Goal: Information Seeking & Learning: Find specific fact

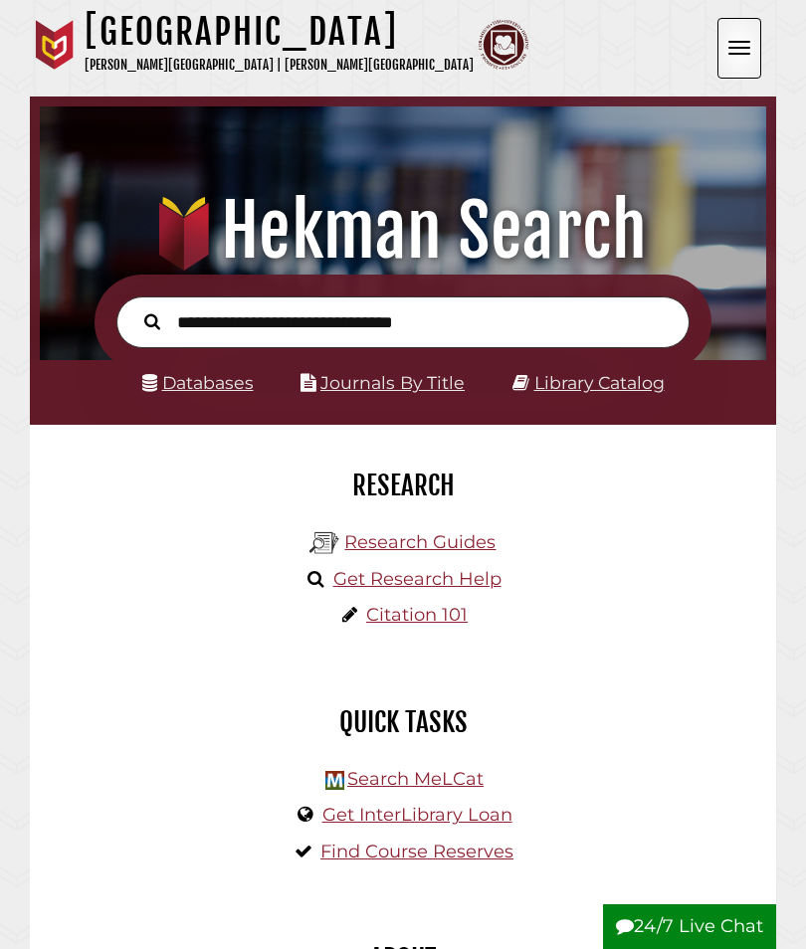
scroll to position [239, 716]
click at [367, 317] on input "text" at bounding box center [402, 322] width 573 height 53
type input "**********"
click at [152, 321] on button "Search" at bounding box center [152, 320] width 36 height 25
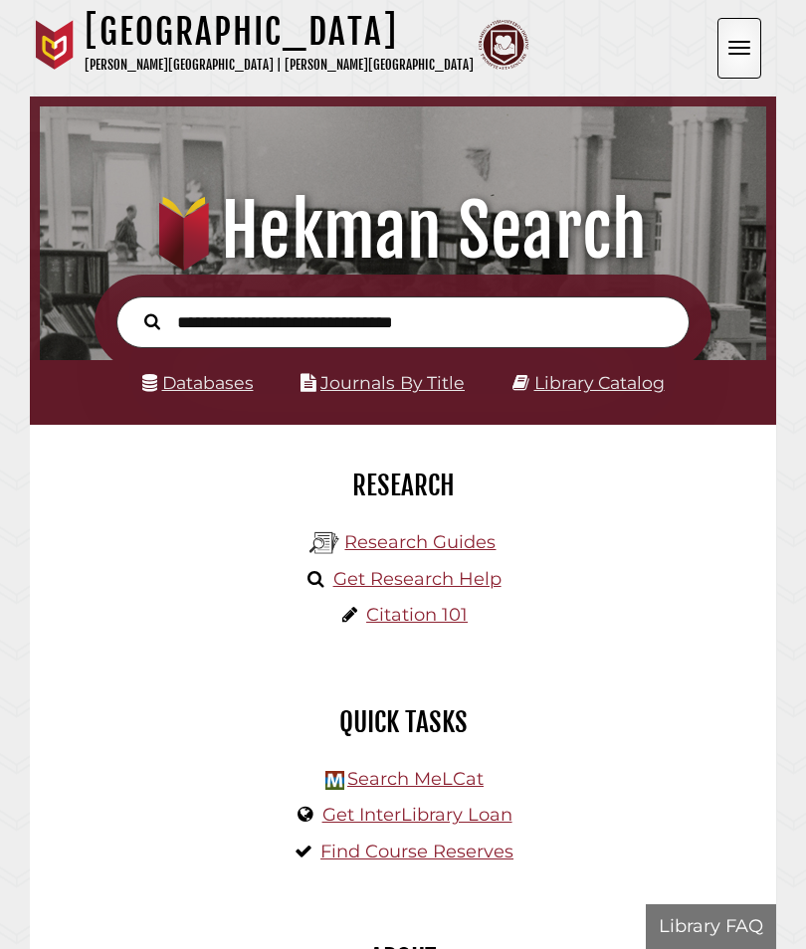
scroll to position [239, 716]
click at [551, 324] on input "text" at bounding box center [402, 322] width 573 height 53
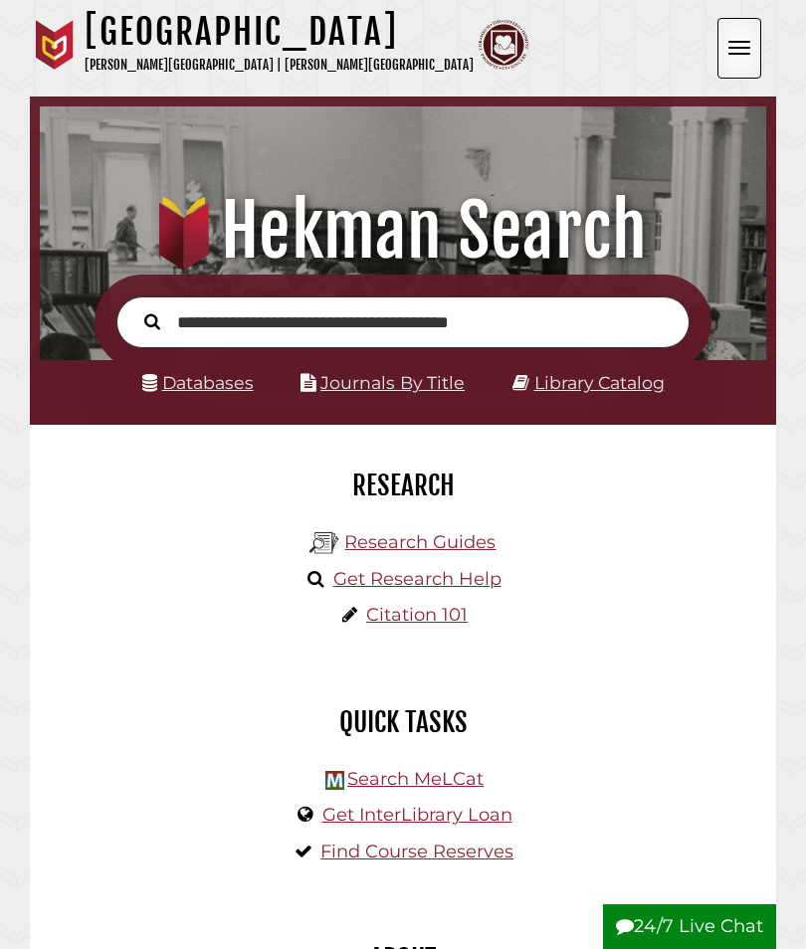
type input "**********"
click at [152, 321] on button "Search" at bounding box center [152, 320] width 36 height 25
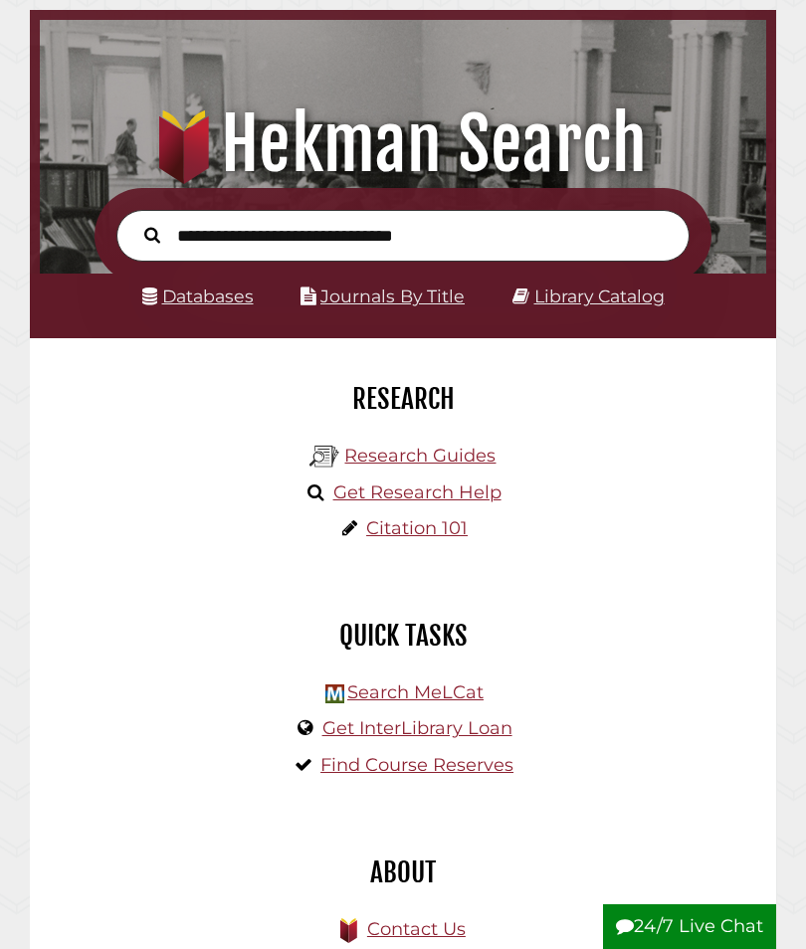
scroll to position [86, 0]
click at [609, 298] on link "Library Catalog" at bounding box center [599, 296] width 130 height 21
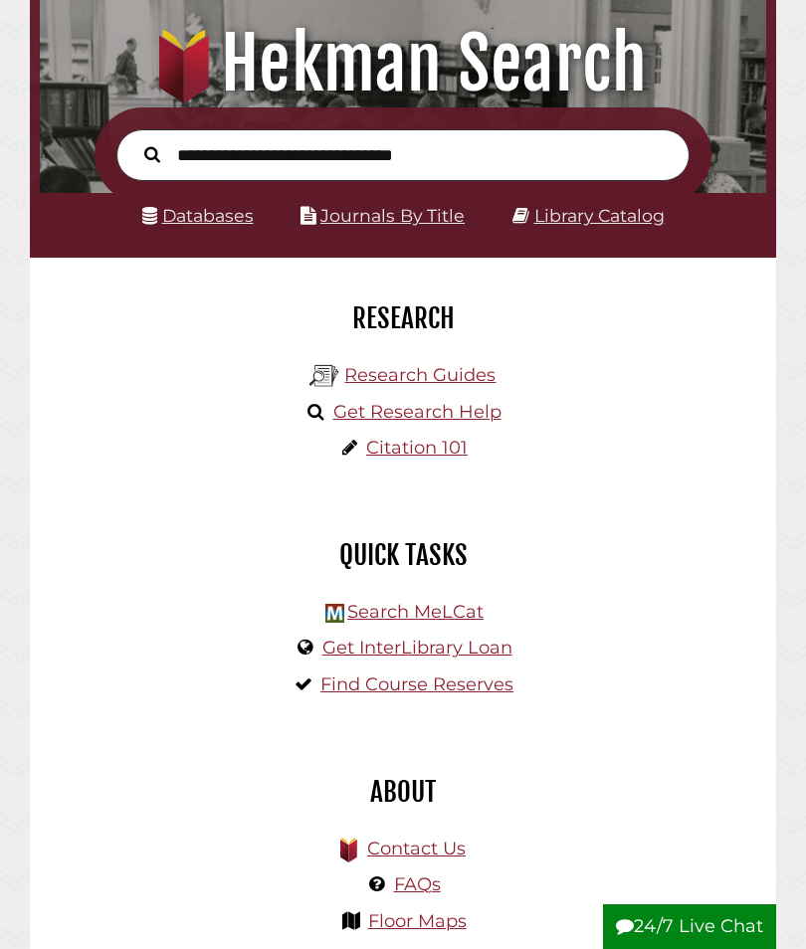
scroll to position [171, 0]
